Goal: Check status: Check status

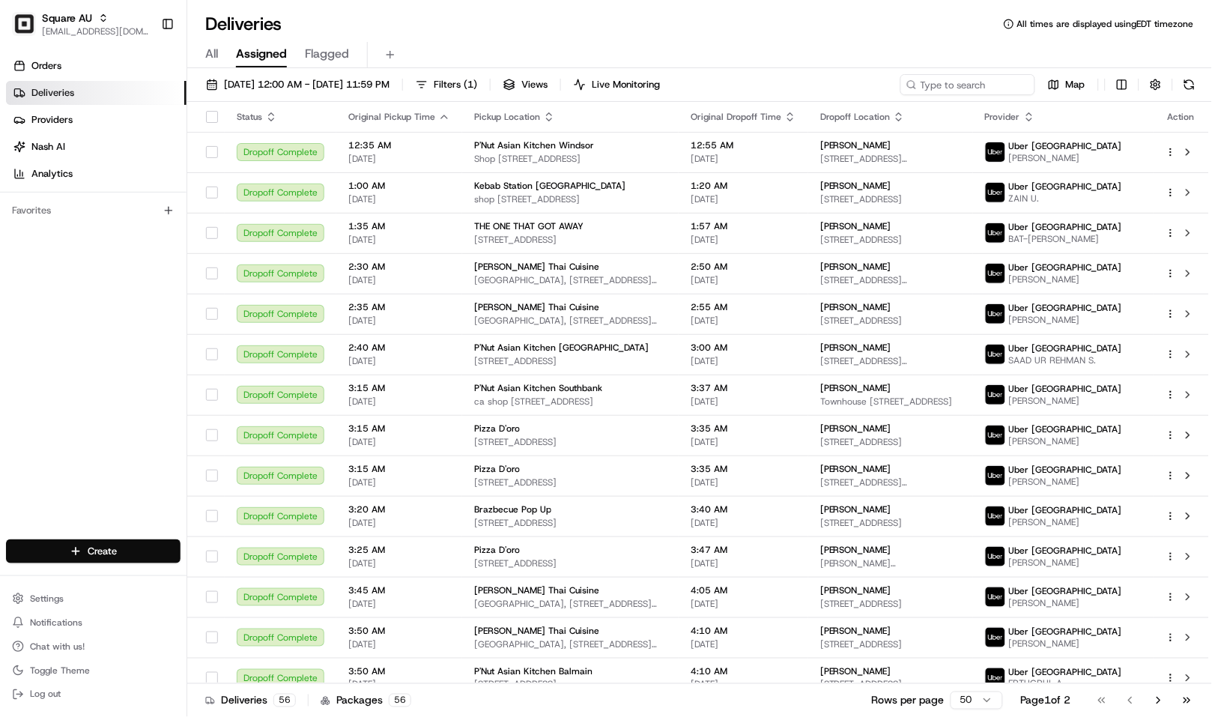
click at [73, 28] on span "[EMAIL_ADDRESS][DOMAIN_NAME]" at bounding box center [95, 31] width 107 height 12
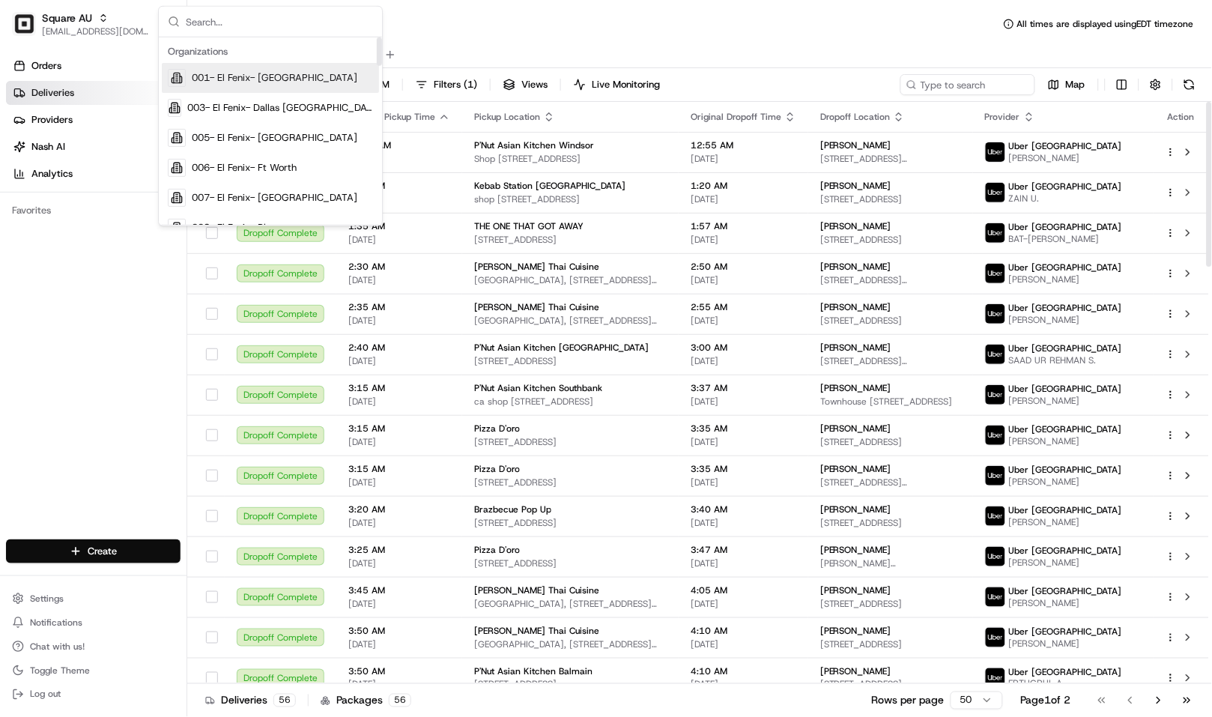
click at [203, 19] on input "text" at bounding box center [279, 22] width 187 height 30
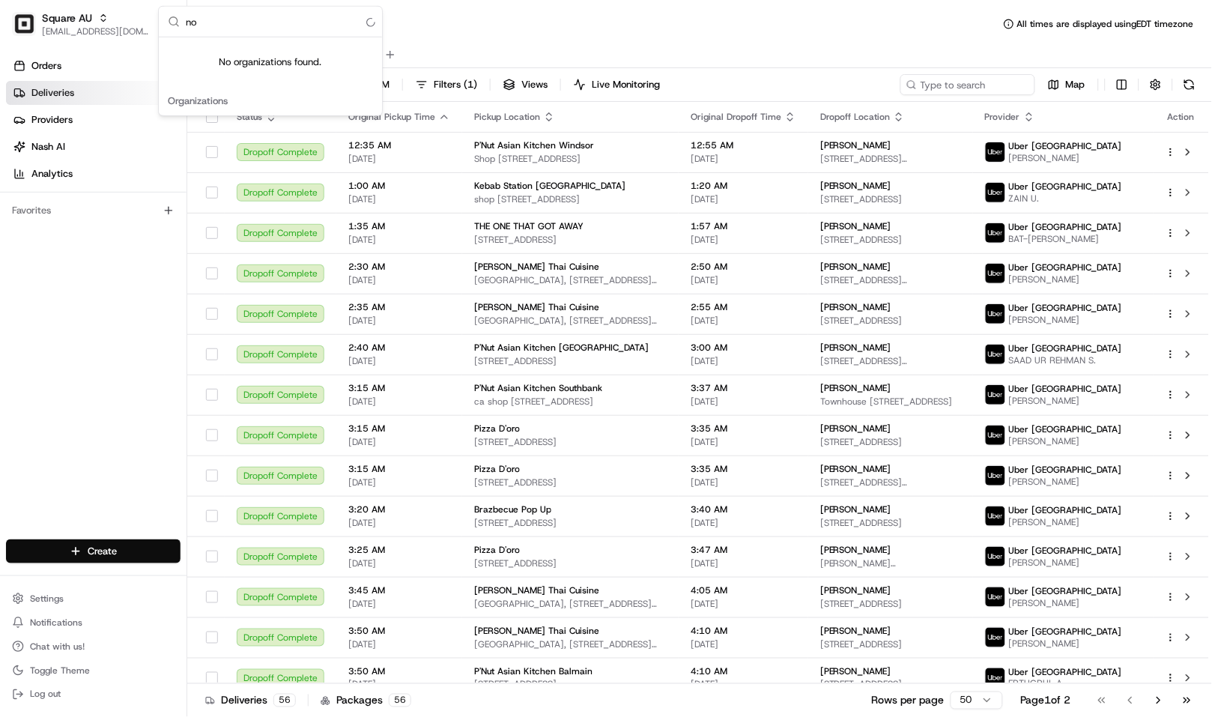
type input "n"
type input "chowly"
click at [240, 115] on div "Chowly" at bounding box center [270, 108] width 217 height 30
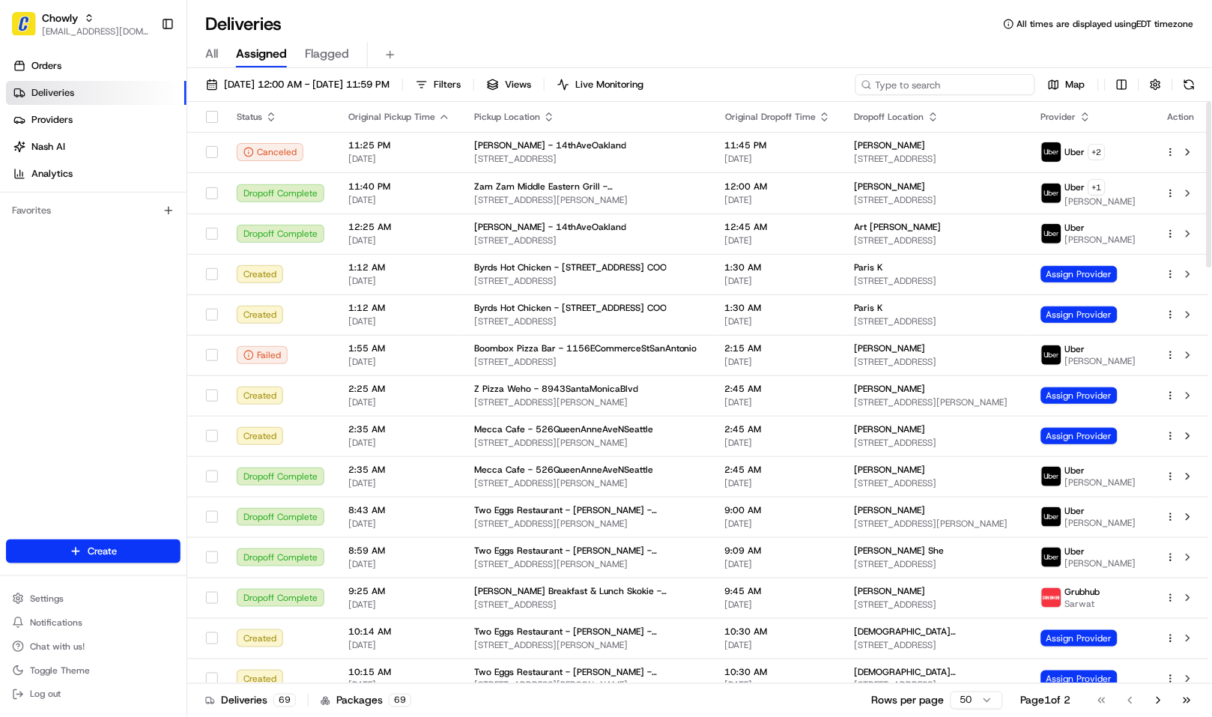
click at [927, 80] on input at bounding box center [946, 84] width 180 height 21
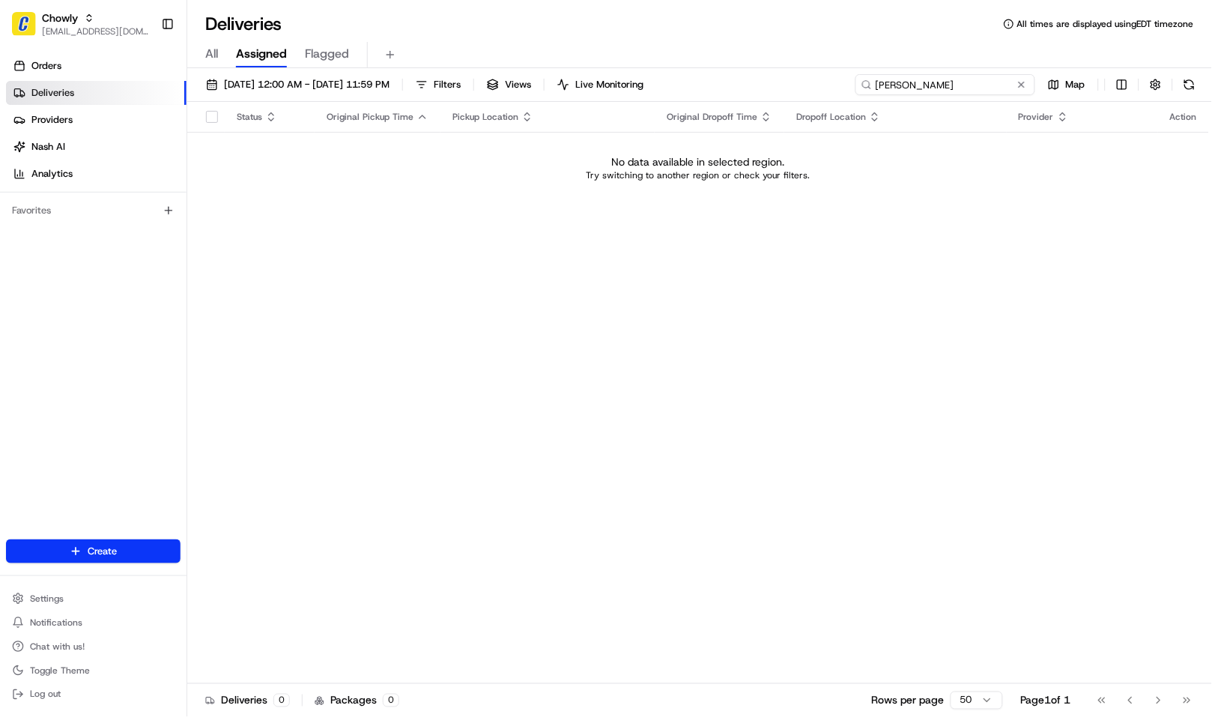
type input "[PERSON_NAME]"
drag, startPoint x: 572, startPoint y: 19, endPoint x: 586, endPoint y: 19, distance: 13.5
click at [574, 19] on div "Deliveries All times are displayed using EDT timezone" at bounding box center [699, 24] width 1025 height 24
click at [76, 15] on span "Chowly" at bounding box center [60, 17] width 36 height 15
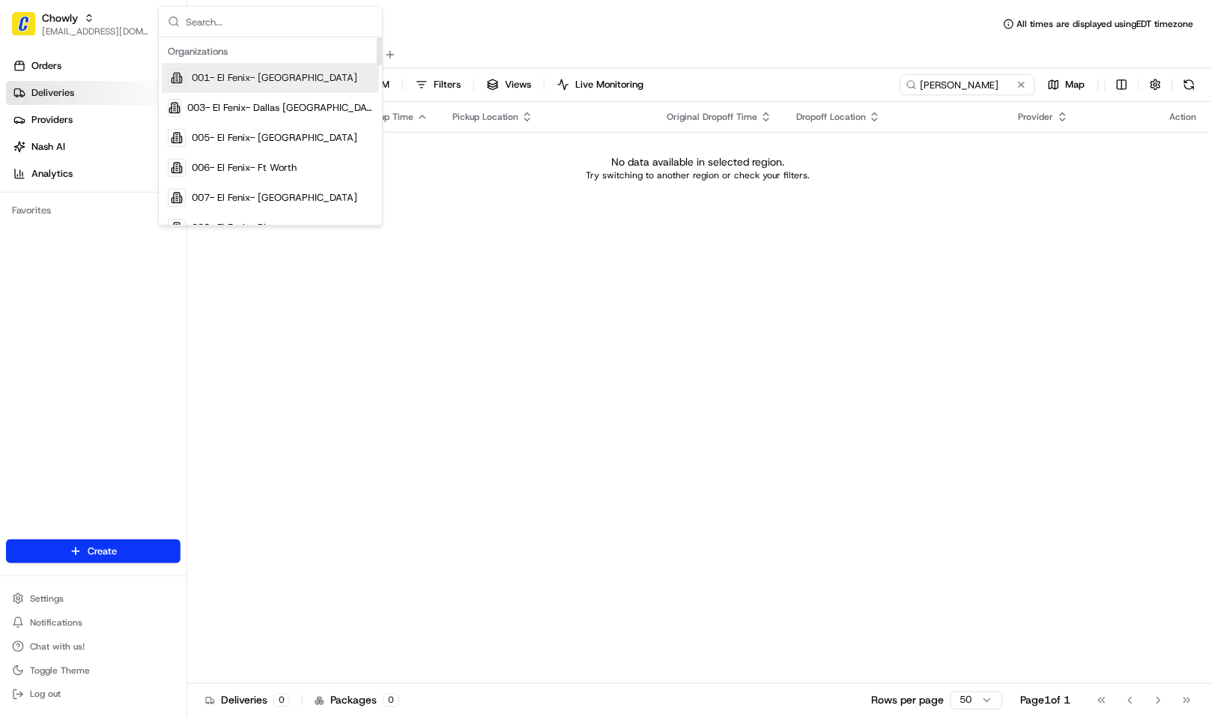
click at [216, 19] on input "text" at bounding box center [279, 22] width 187 height 30
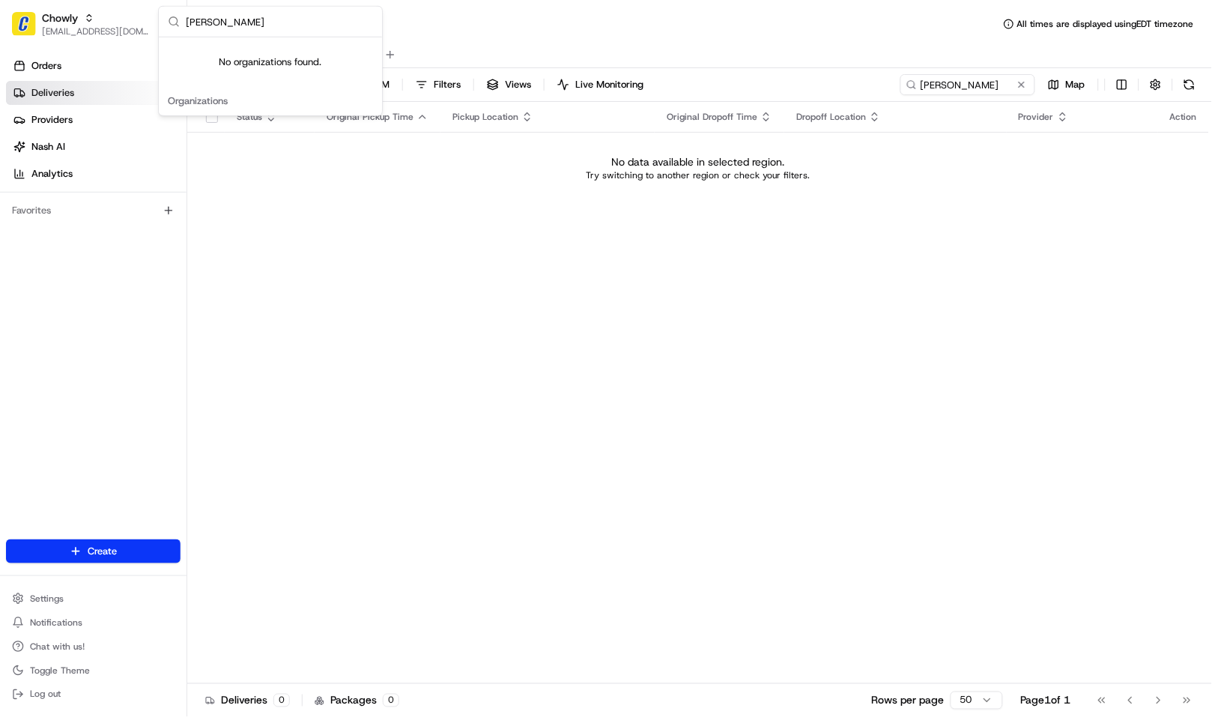
type input "[PERSON_NAME]"
drag, startPoint x: 584, startPoint y: 258, endPoint x: 485, endPoint y: 225, distance: 105.2
click at [585, 258] on div "Status Original Pickup Time Pickup Location Original Dropoff Time Dropoff Locat…" at bounding box center [698, 393] width 1022 height 582
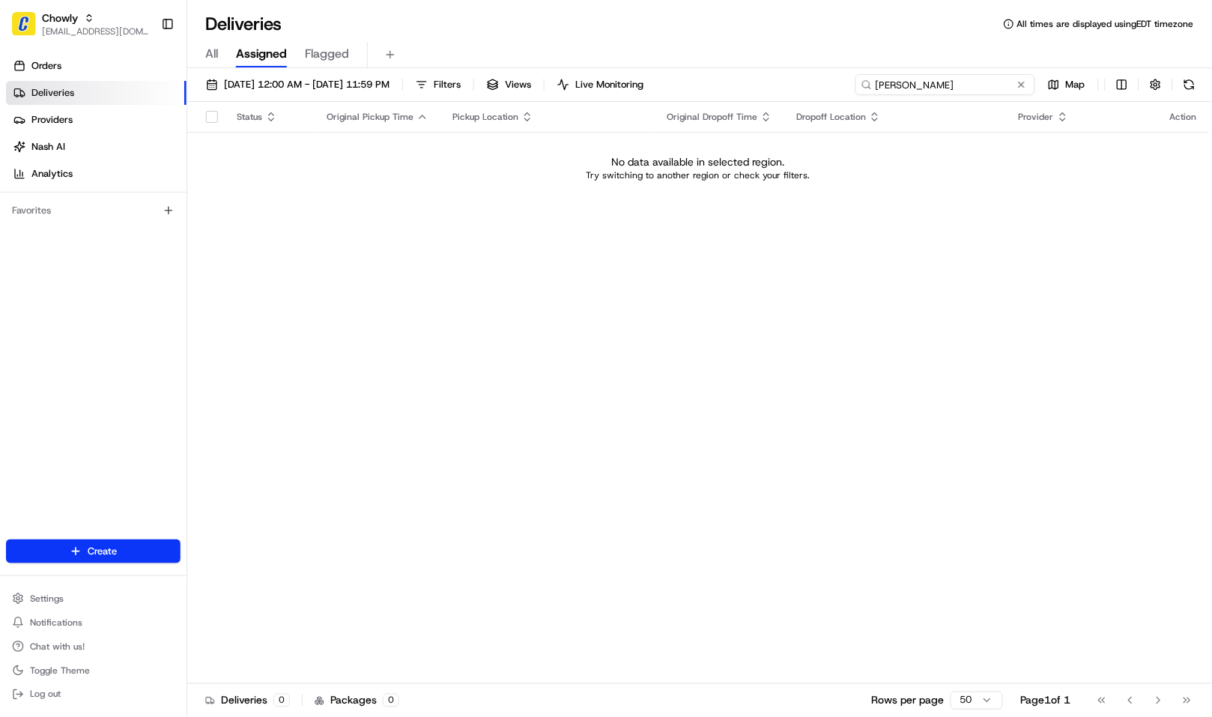
click at [982, 85] on input "[PERSON_NAME]" at bounding box center [946, 84] width 180 height 21
paste input
click at [939, 198] on td "No data available in selected region. Try switching to another region or check …" at bounding box center [698, 168] width 1022 height 72
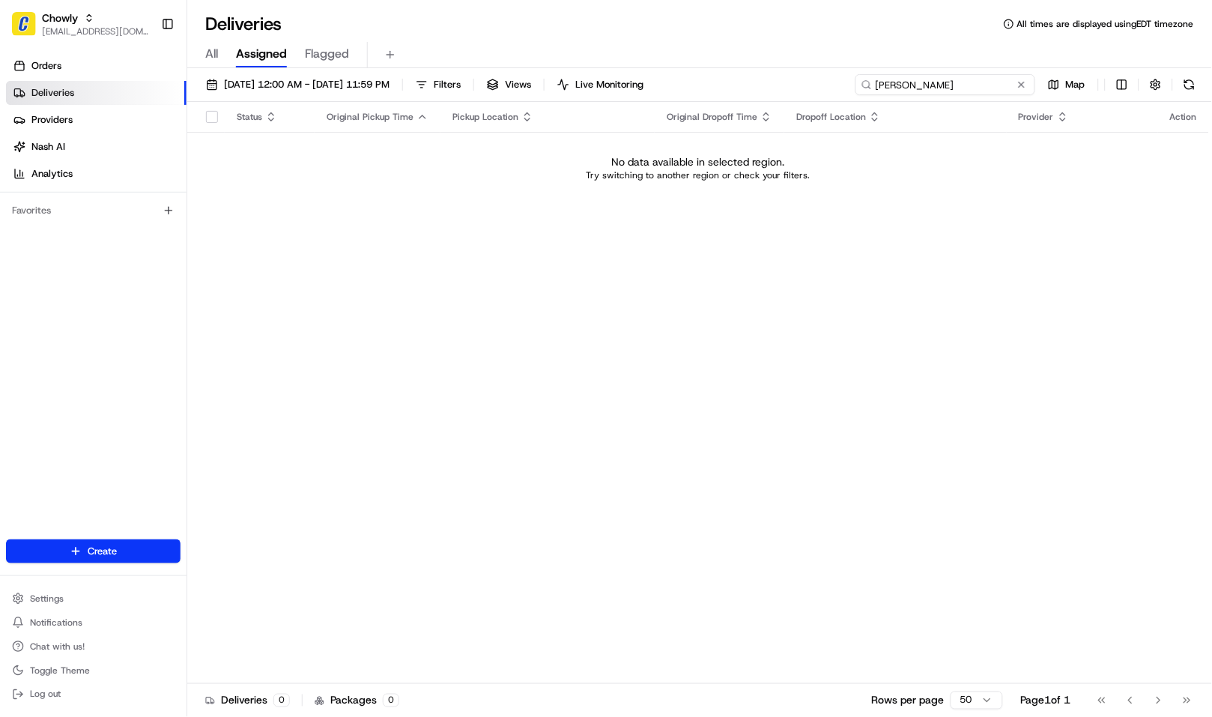
click at [979, 88] on input "[PERSON_NAME]" at bounding box center [946, 84] width 180 height 21
paste input "[PERSON_NAME]"
click at [297, 79] on span "[DATE] 12:00 AM - [DATE] 11:59 PM" at bounding box center [307, 84] width 166 height 13
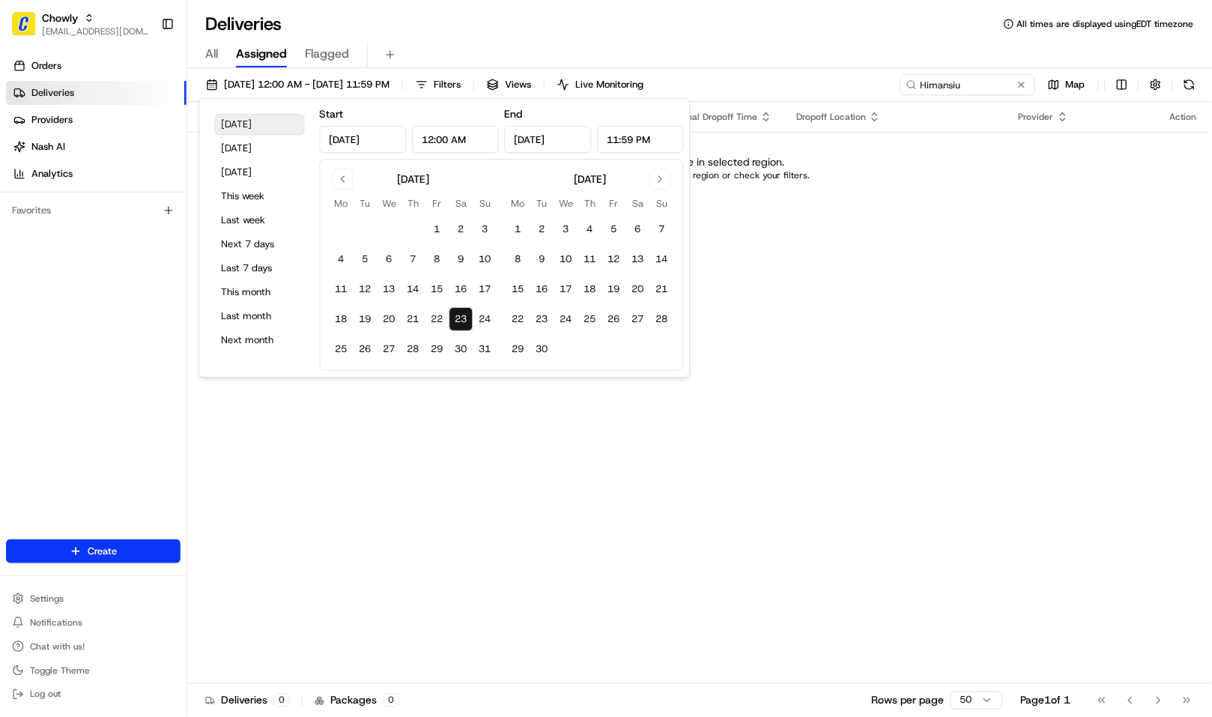
click at [255, 125] on button "[DATE]" at bounding box center [260, 124] width 90 height 21
drag, startPoint x: 842, startPoint y: 341, endPoint x: 837, endPoint y: 360, distance: 19.4
click at [843, 341] on div "Status Original Pickup Time Pickup Location Original Dropoff Time Dropoff Locat…" at bounding box center [698, 393] width 1022 height 582
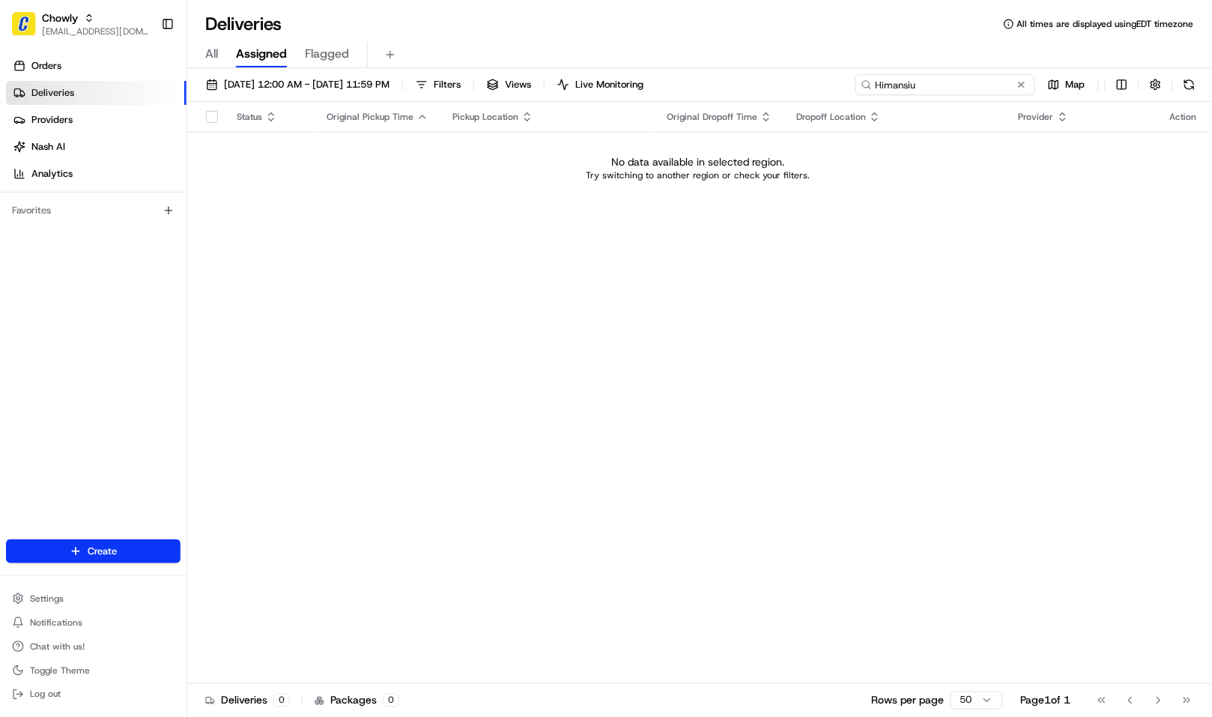
click at [981, 84] on input "Himansiu" at bounding box center [946, 84] width 180 height 21
type input "biryani"
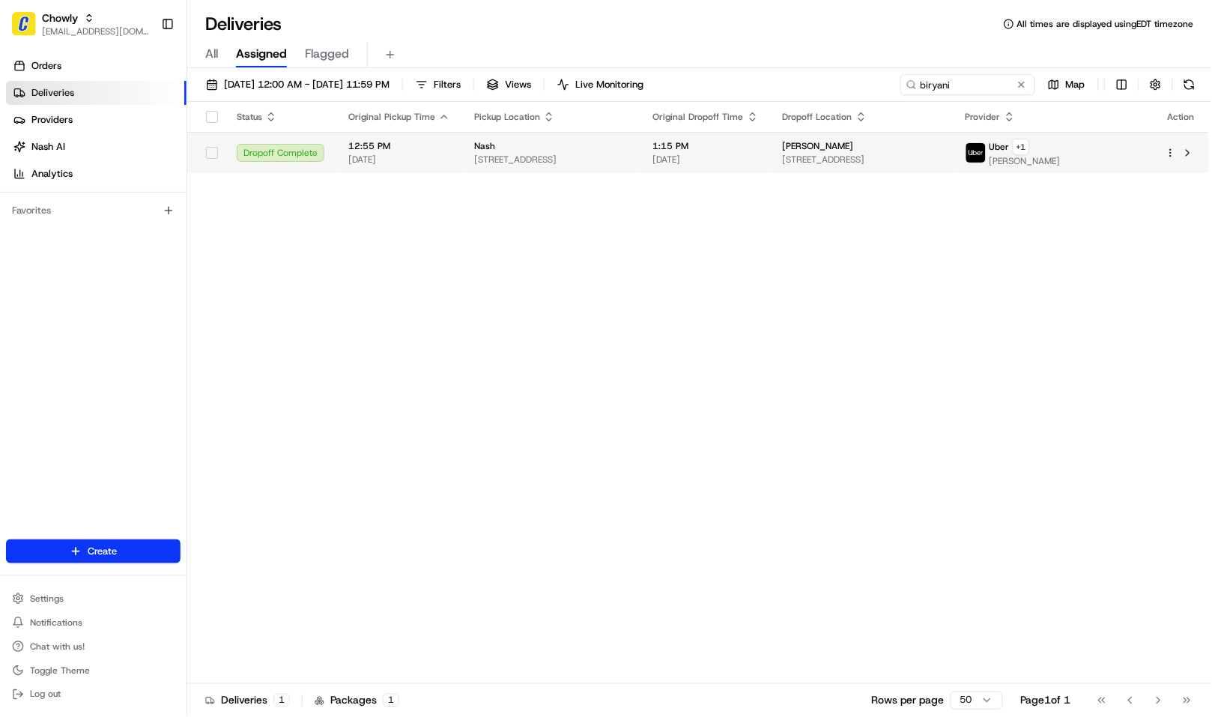
click at [942, 160] on span "[STREET_ADDRESS]" at bounding box center [862, 160] width 159 height 12
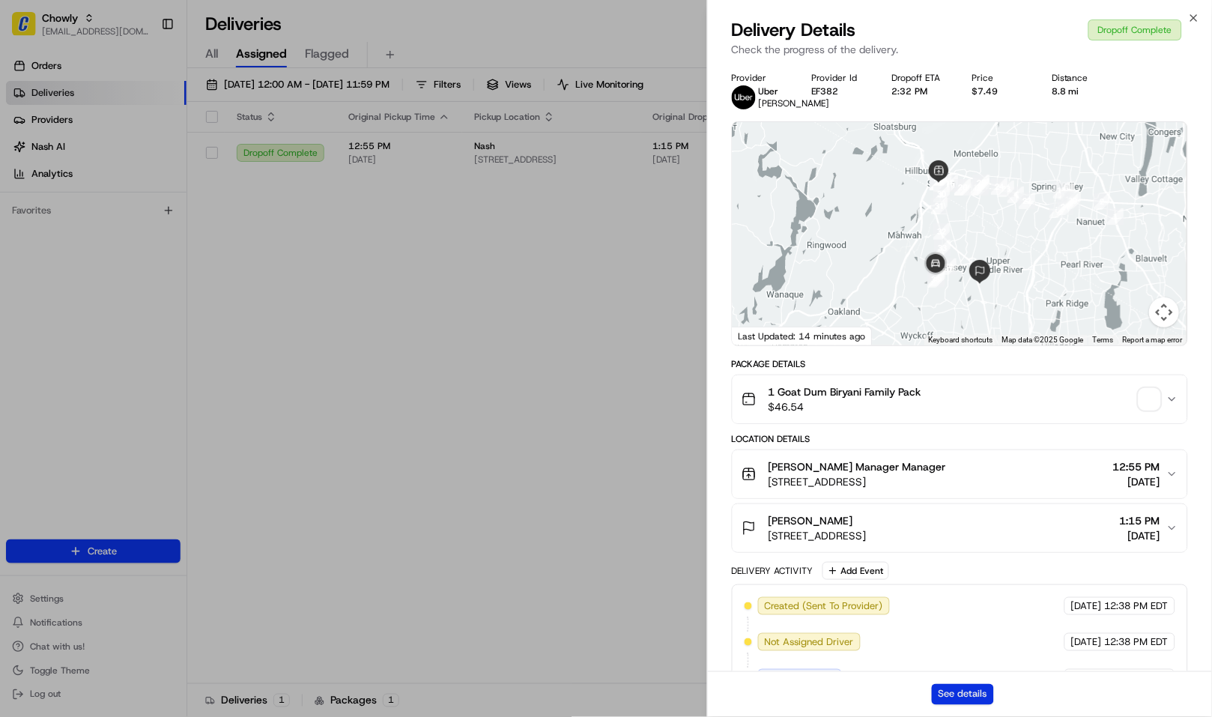
click at [967, 693] on button "See details" at bounding box center [963, 694] width 62 height 21
